Goal: Information Seeking & Learning: Find specific fact

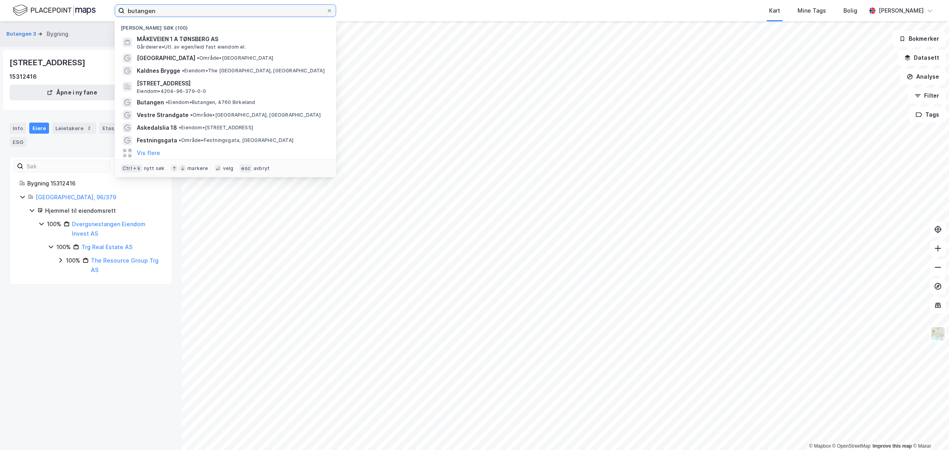
click at [159, 14] on input "butangen" at bounding box center [226, 11] width 202 height 12
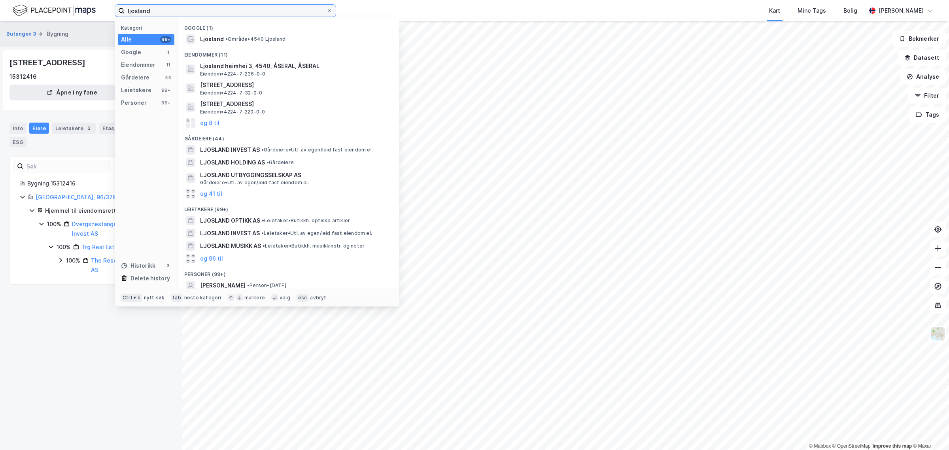
click at [197, 14] on input "ljosland" at bounding box center [226, 11] width 202 height 12
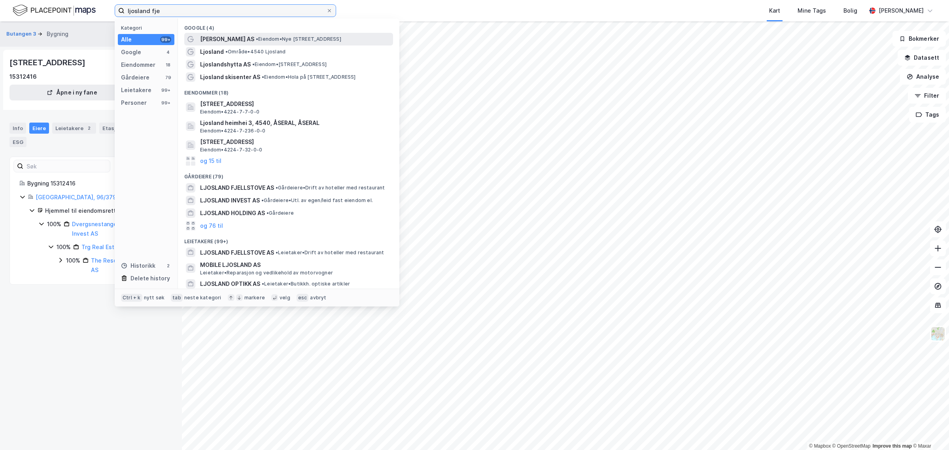
type input "ljosland fje"
click at [220, 42] on span "[PERSON_NAME] AS" at bounding box center [227, 38] width 54 height 9
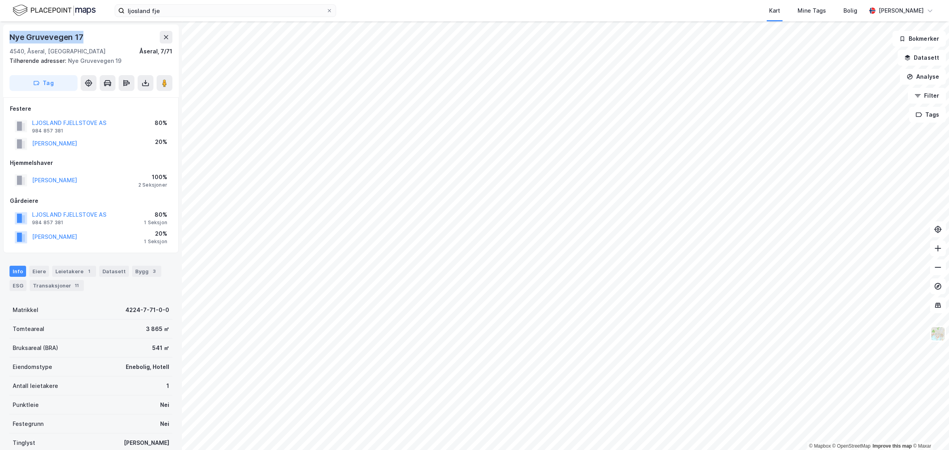
drag, startPoint x: 81, startPoint y: 36, endPoint x: 0, endPoint y: 34, distance: 81.5
click at [0, 34] on div "Nye Gruvevegen 17 4540, [GEOGRAPHIC_DATA], Agder Åseral, 7/71 Tilhørende adress…" at bounding box center [91, 235] width 182 height 429
drag, startPoint x: 68, startPoint y: 50, endPoint x: 10, endPoint y: 34, distance: 59.8
click at [10, 34] on div "Nye [STREET_ADDRESS]" at bounding box center [90, 43] width 163 height 25
copy div "Nye [STREET_ADDRESS]"
